Goal: Information Seeking & Learning: Check status

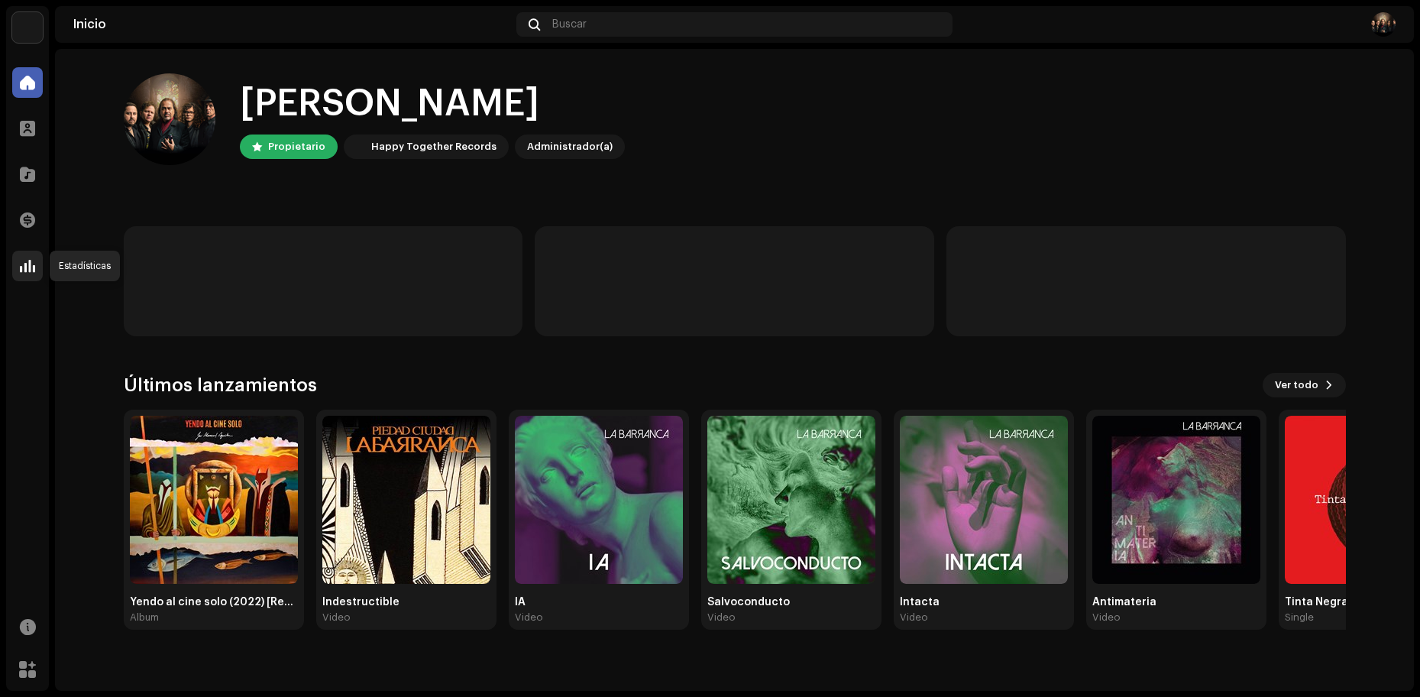
click at [28, 270] on span at bounding box center [27, 266] width 15 height 12
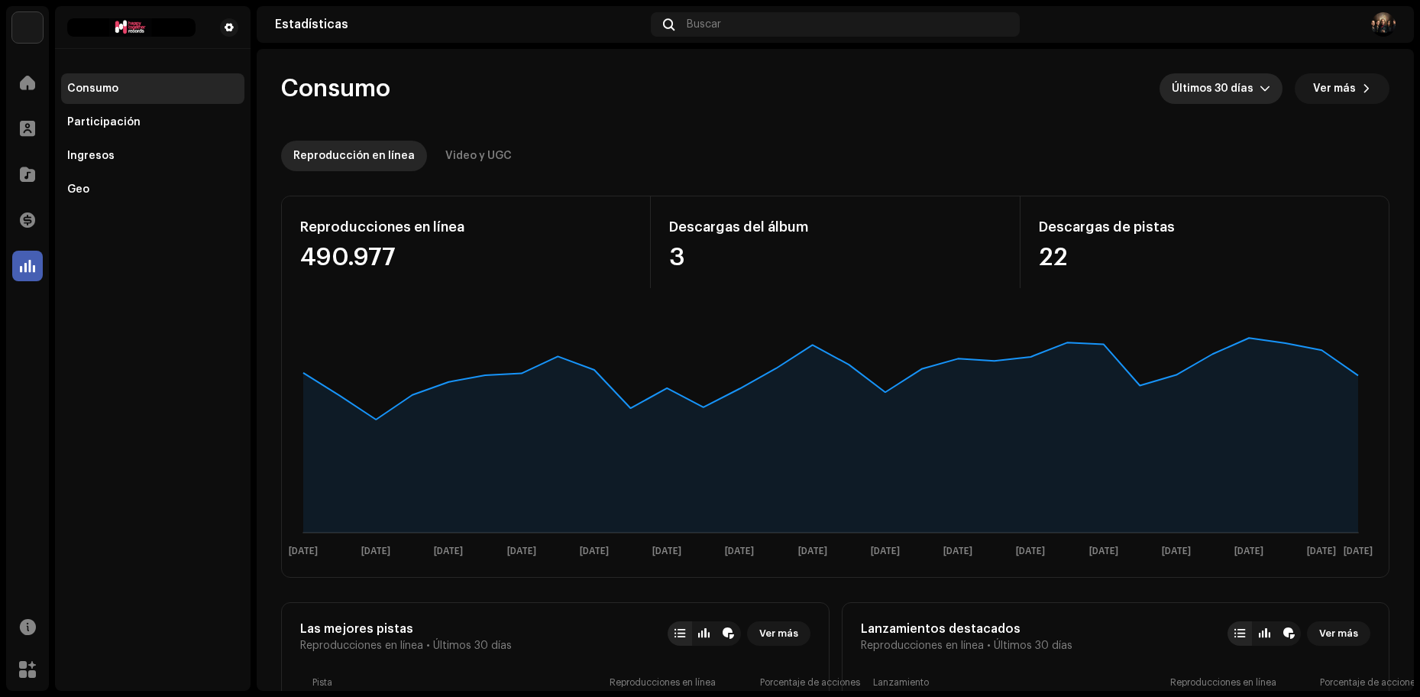
click at [1243, 90] on span "Últimos 30 días" at bounding box center [1216, 88] width 88 height 31
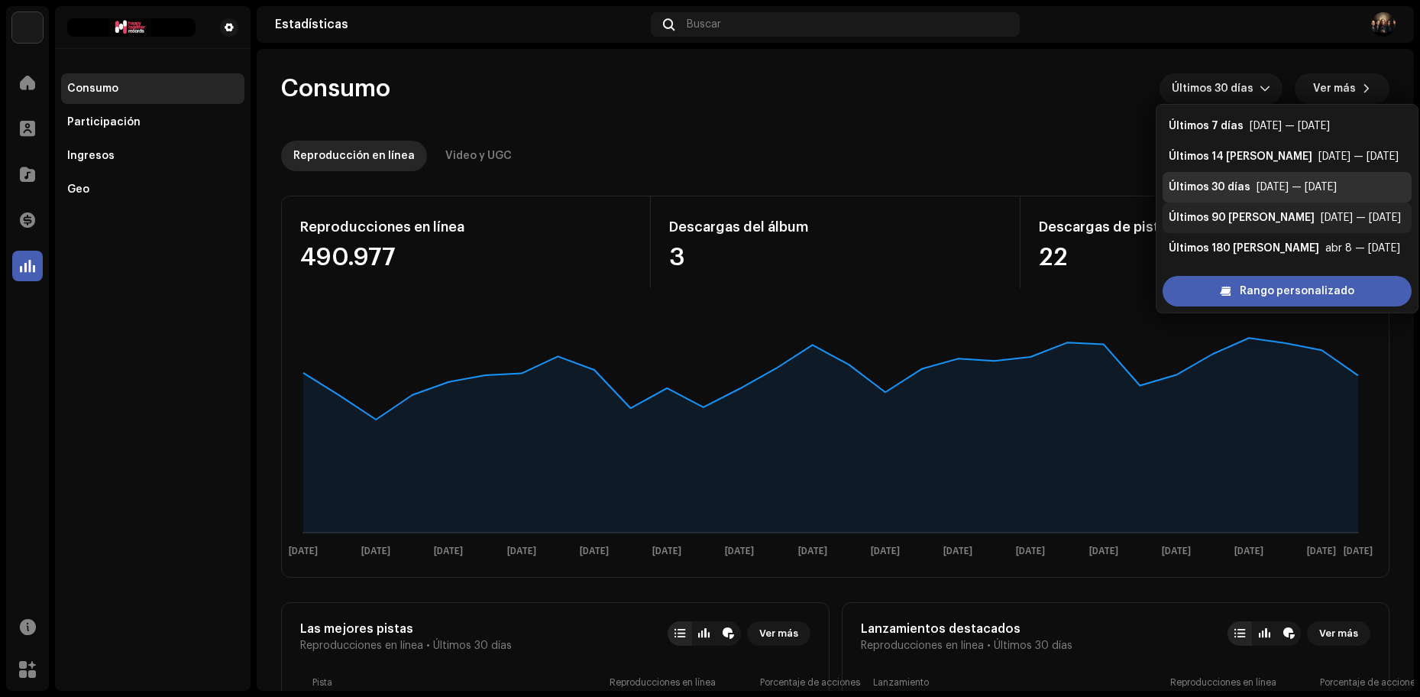
click at [1237, 212] on div "Últimos 90 [PERSON_NAME]" at bounding box center [1242, 217] width 146 height 15
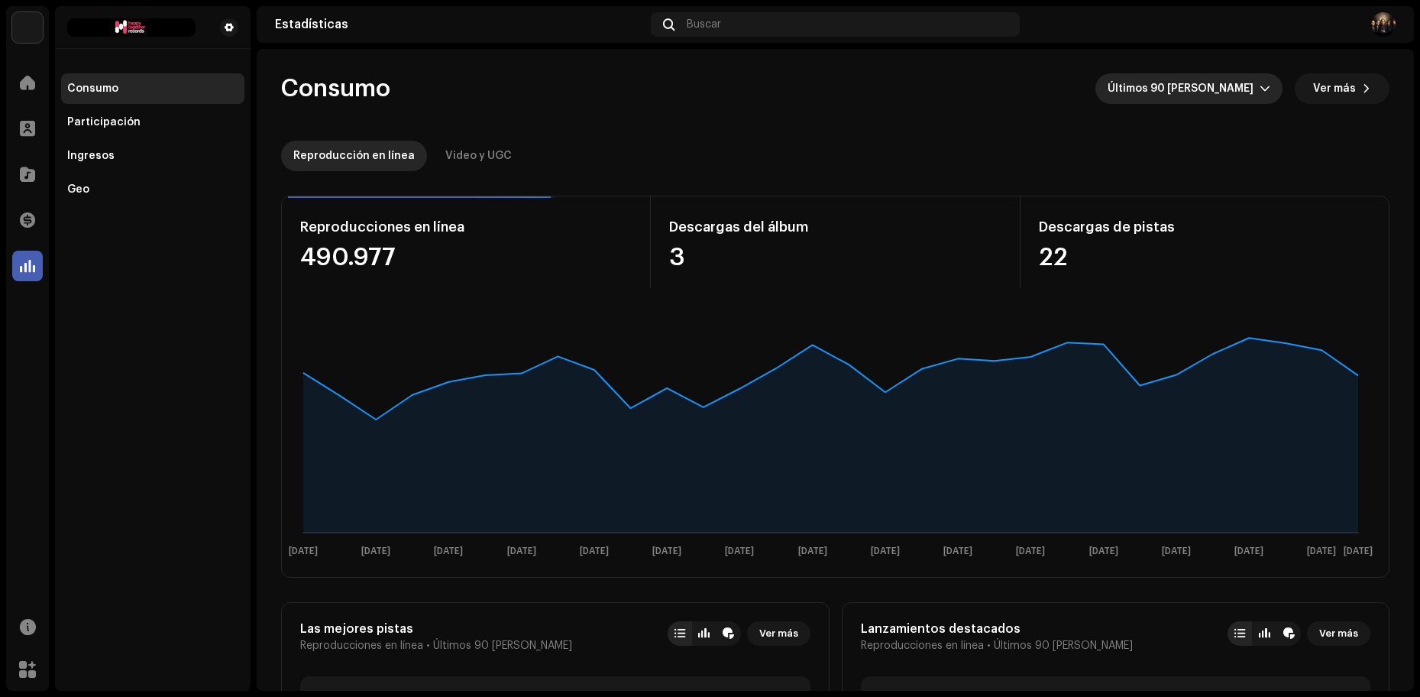
click at [1229, 92] on span "Últimos 90 [PERSON_NAME]" at bounding box center [1184, 88] width 152 height 31
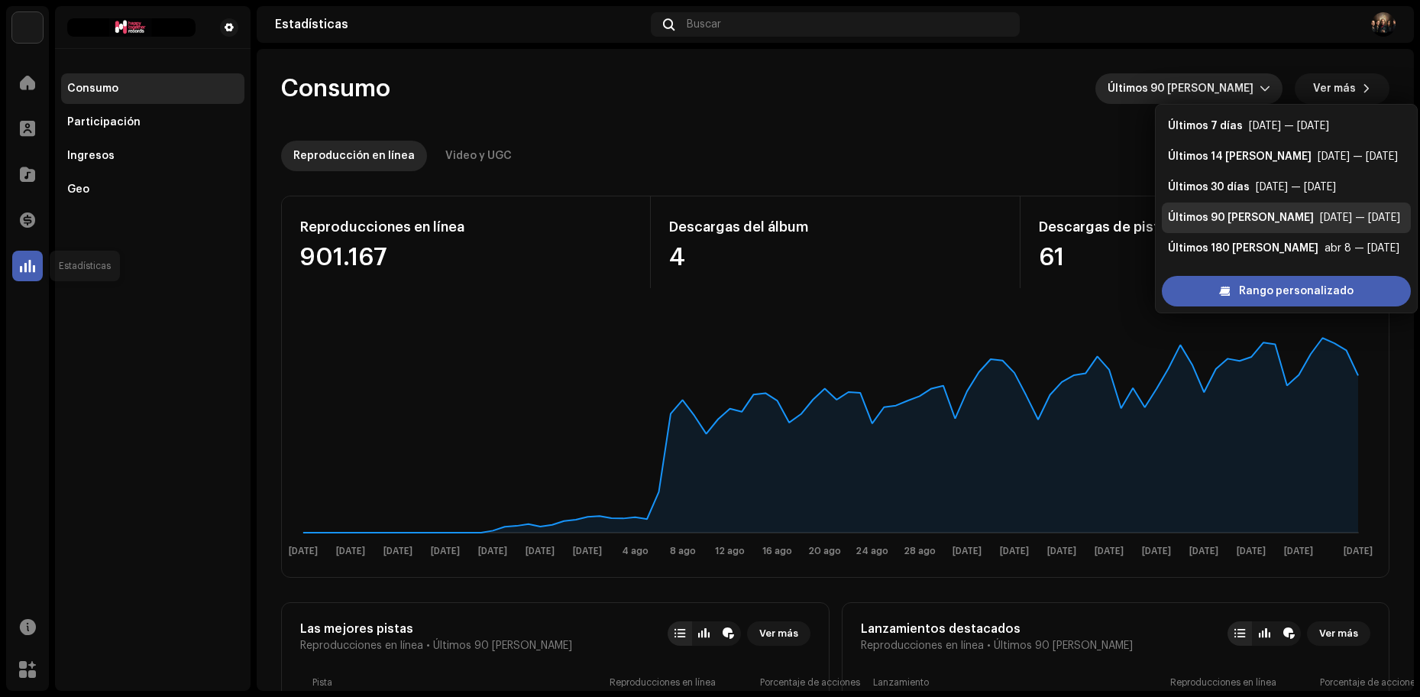
click at [21, 261] on span at bounding box center [27, 266] width 15 height 12
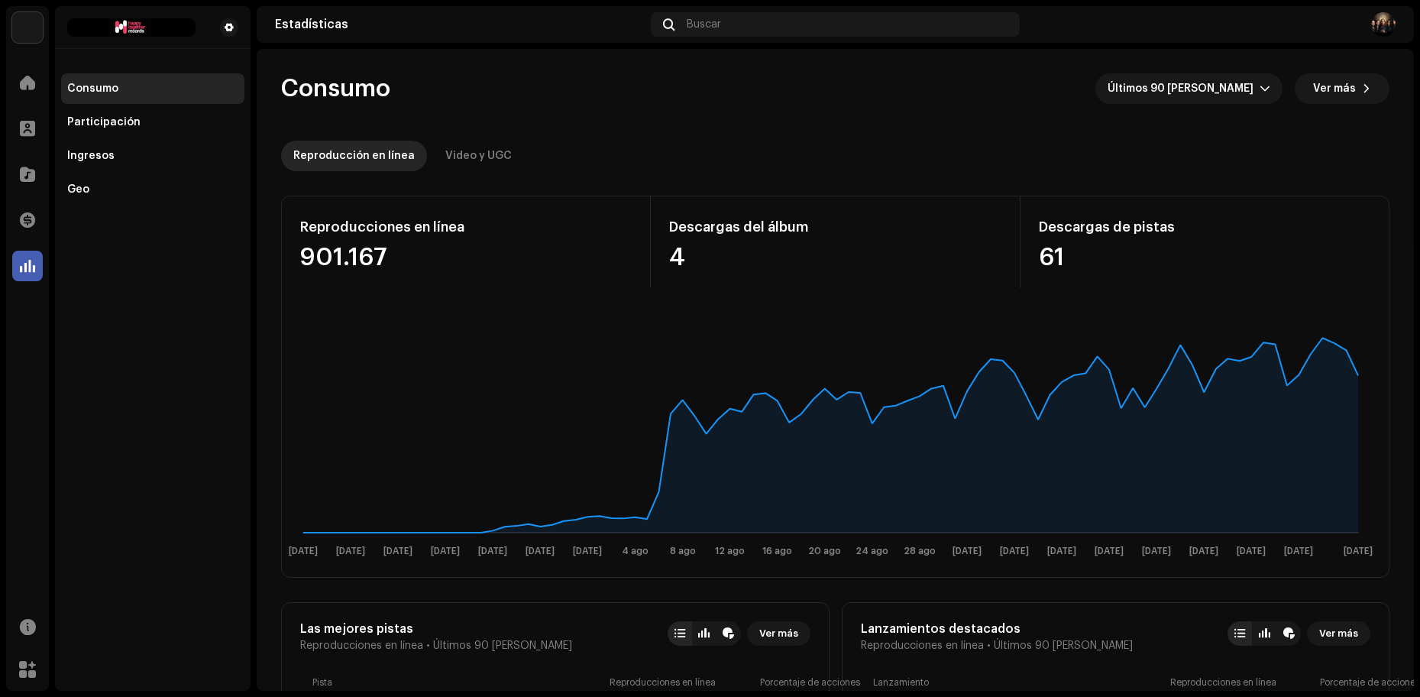
click at [27, 264] on span at bounding box center [27, 266] width 15 height 12
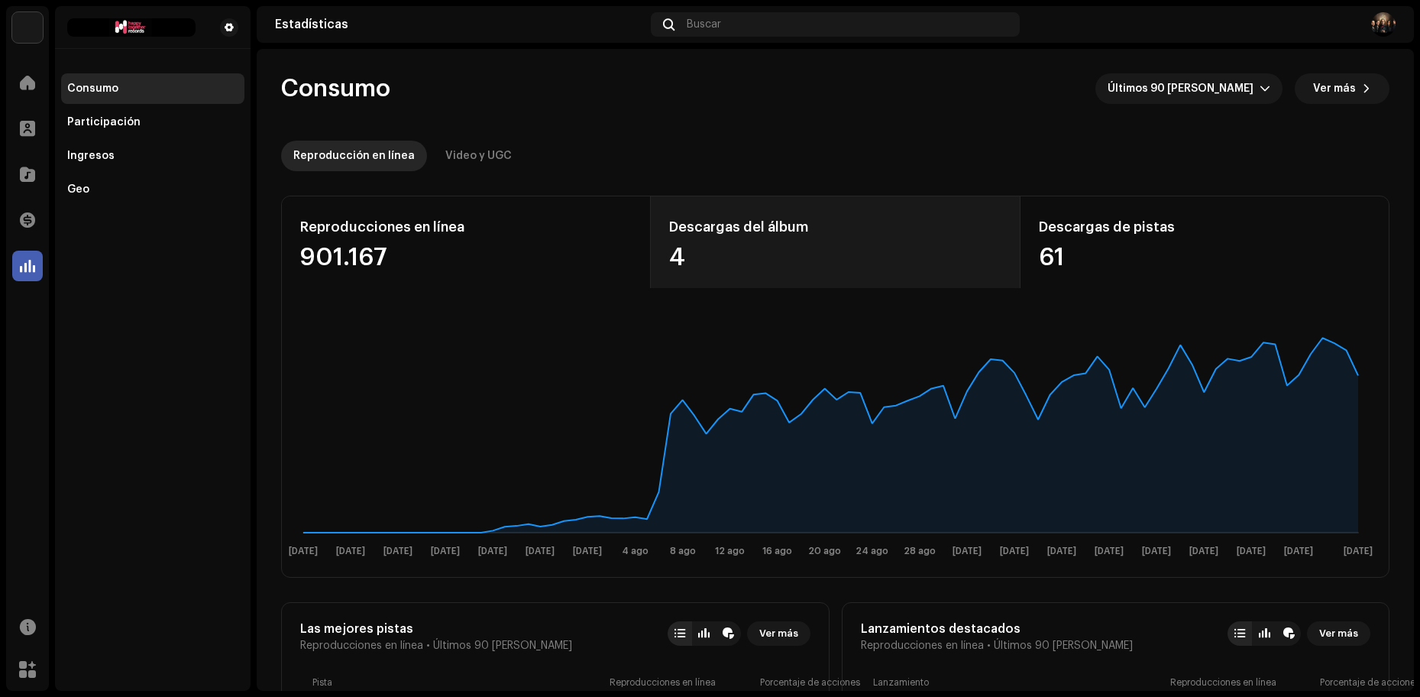
scroll to position [11, 0]
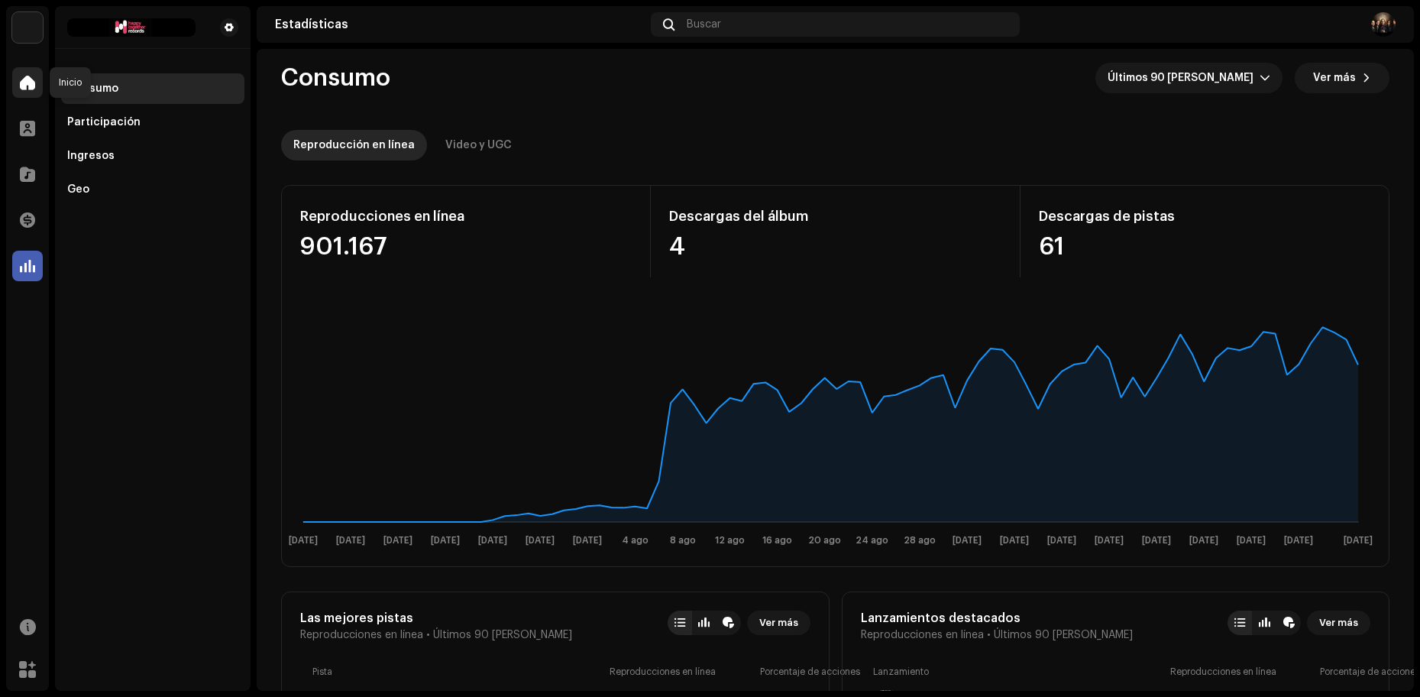
click at [25, 84] on span at bounding box center [27, 82] width 15 height 12
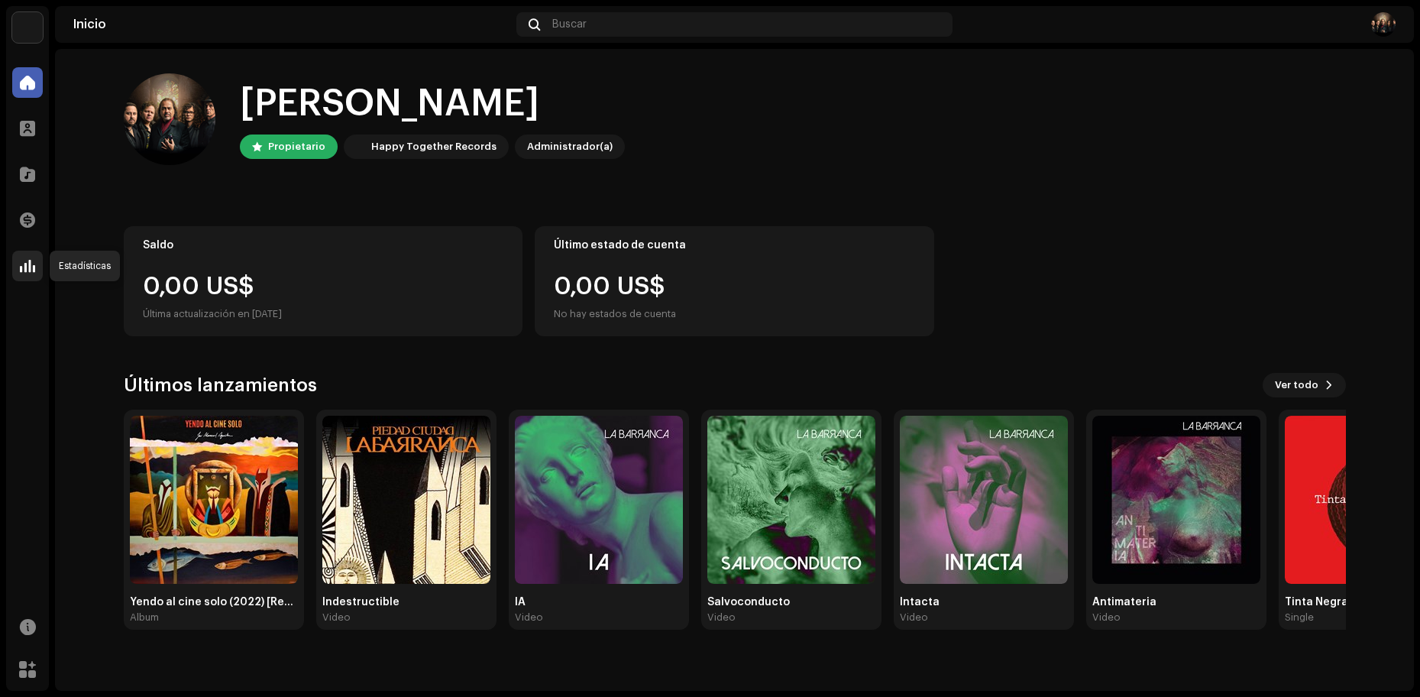
click at [29, 270] on span at bounding box center [27, 266] width 15 height 12
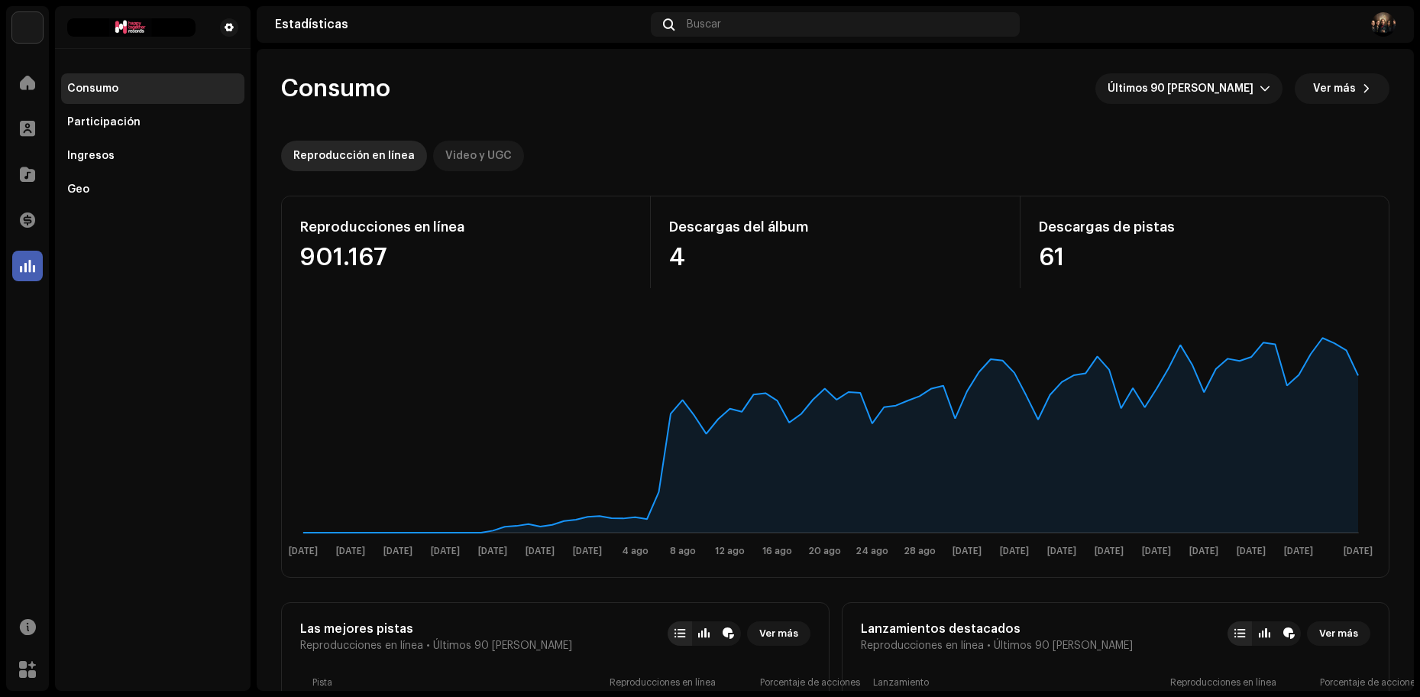
click at [478, 156] on div "Video y UGC" at bounding box center [478, 156] width 66 height 31
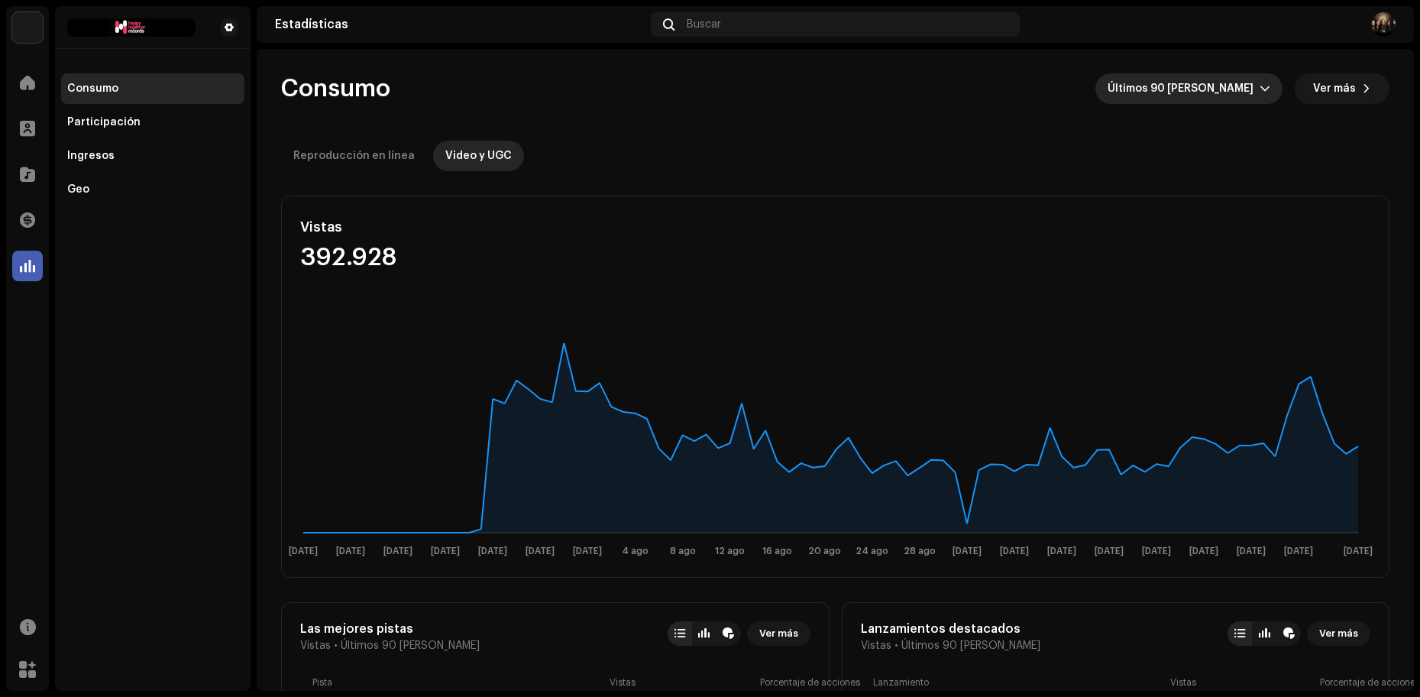
click at [1206, 89] on span "Últimos 90 [PERSON_NAME]" at bounding box center [1184, 88] width 152 height 31
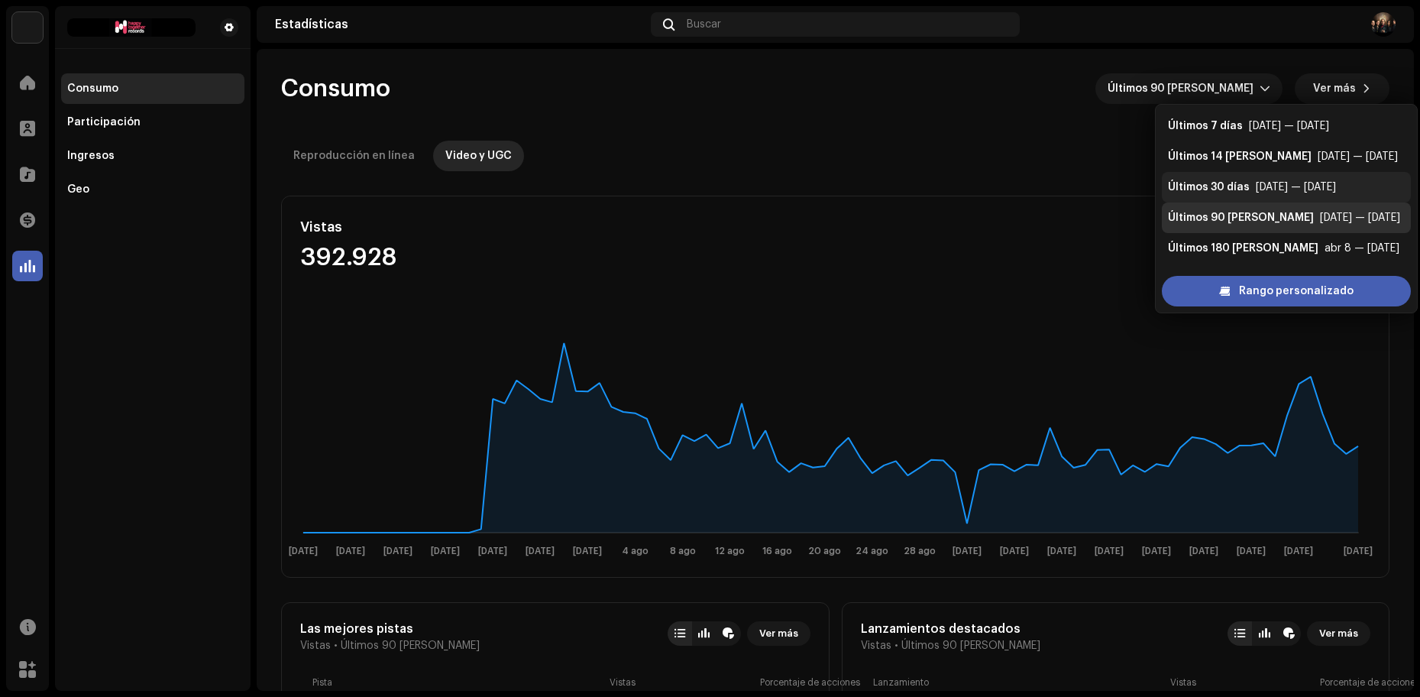
click at [1232, 188] on div "Últimos 30 días" at bounding box center [1209, 187] width 82 height 15
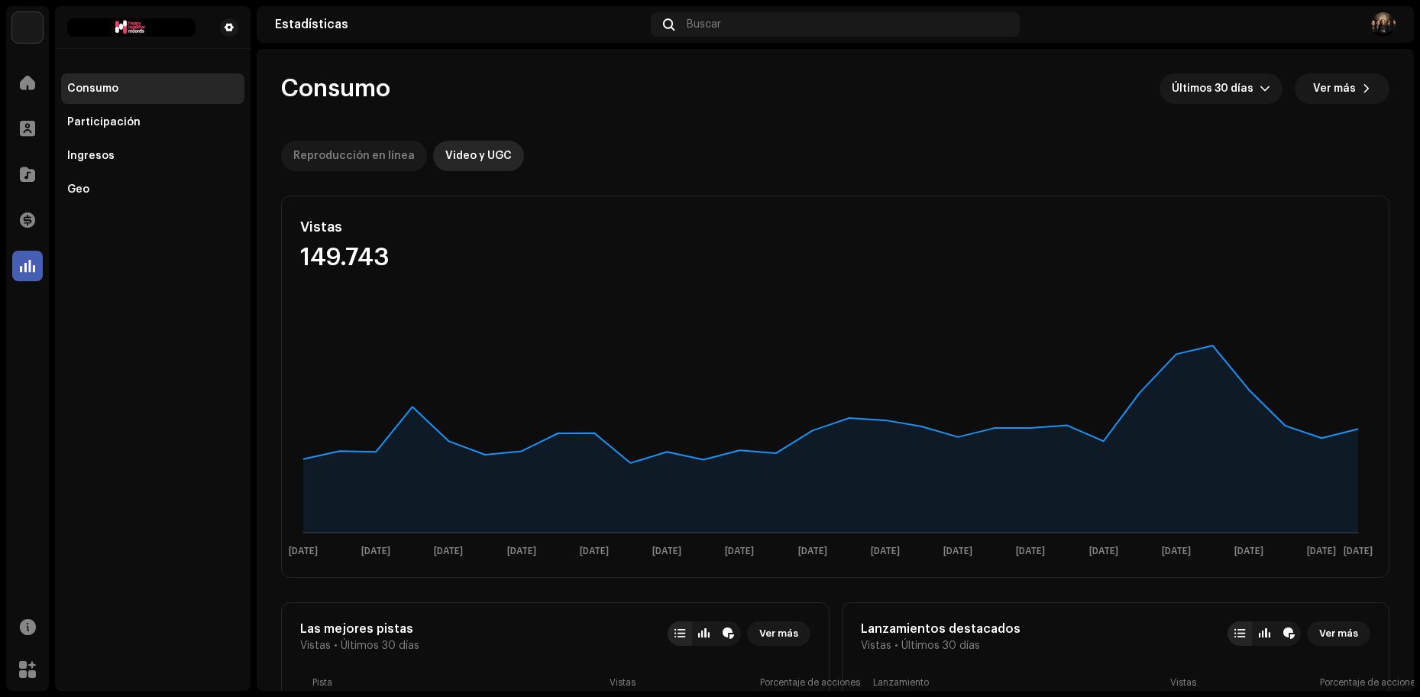
click at [352, 150] on div "Reproducción en línea" at bounding box center [353, 156] width 121 height 31
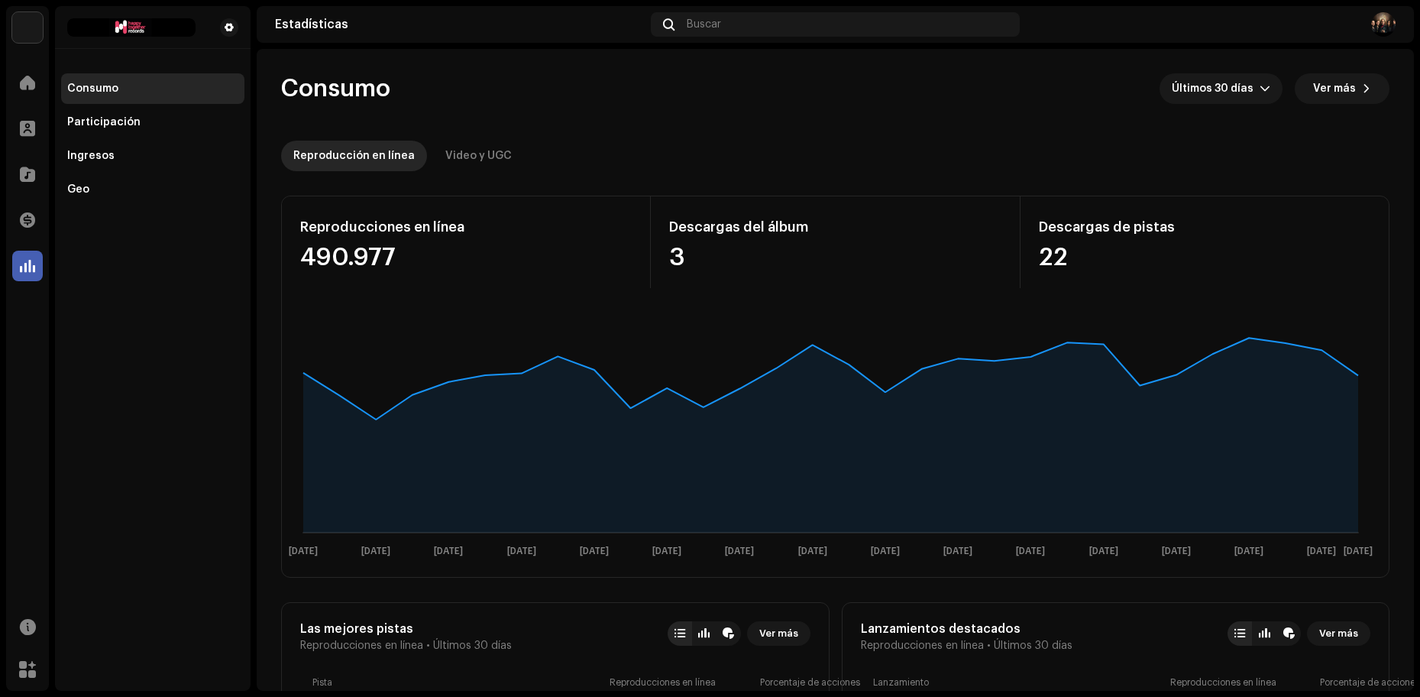
click at [1386, 14] on img at bounding box center [1383, 24] width 24 height 24
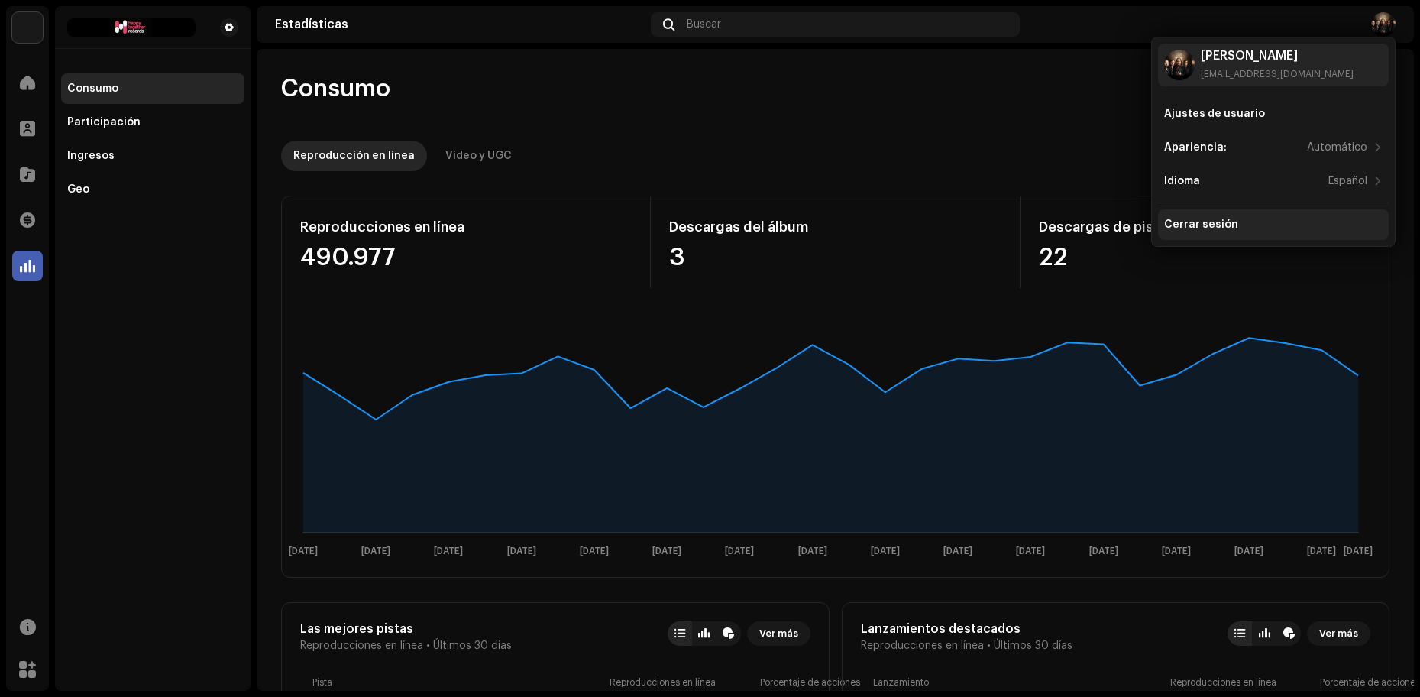
click at [1228, 223] on div "Cerrar sesión" at bounding box center [1201, 224] width 74 height 12
